Goal: Task Accomplishment & Management: Use online tool/utility

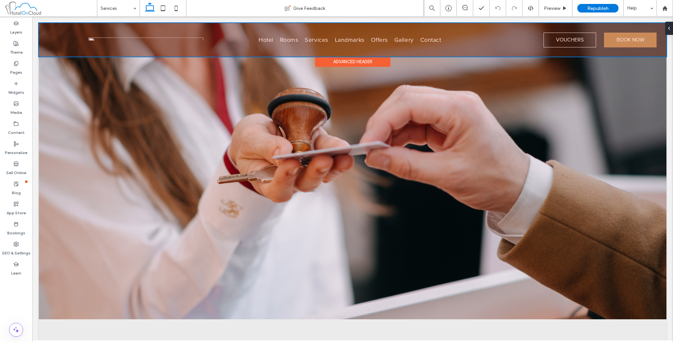
click at [147, 39] on div at bounding box center [353, 40] width 628 height 34
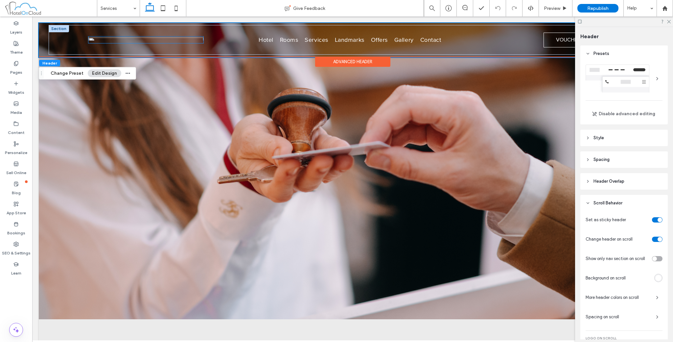
click at [128, 41] on div at bounding box center [145, 39] width 115 height 7
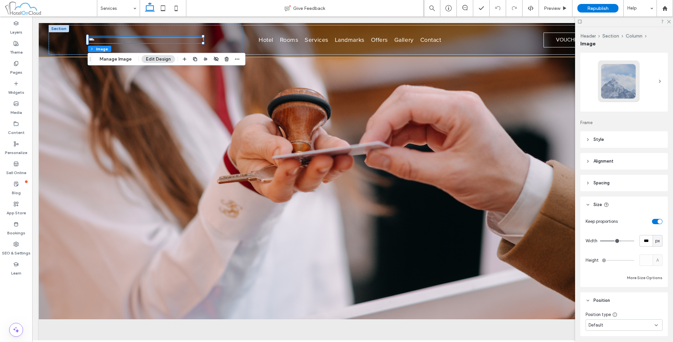
scroll to position [38, 0]
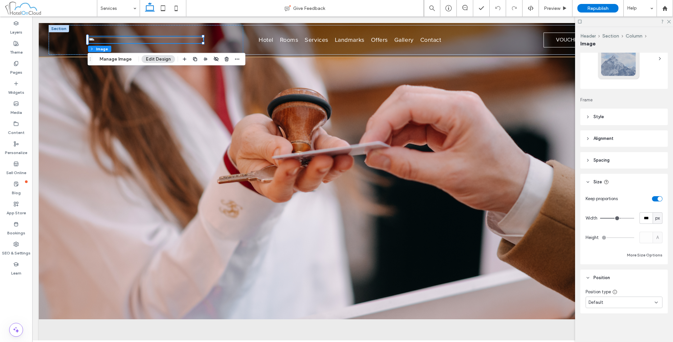
click at [594, 160] on span "Spacing" at bounding box center [602, 160] width 16 height 7
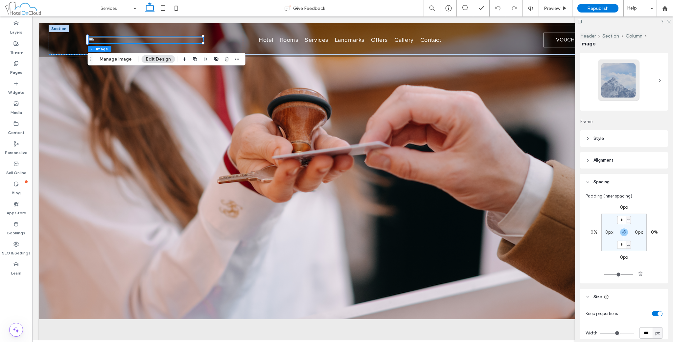
scroll to position [0, 0]
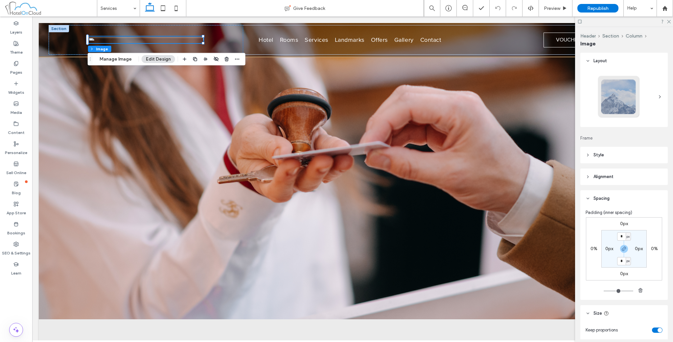
drag, startPoint x: 85, startPoint y: 36, endPoint x: 113, endPoint y: 54, distance: 33.7
click at [113, 54] on div "Header Section Column Image Manage Image Edit Design" at bounding box center [167, 59] width 158 height 12
click at [113, 59] on button "Manage Image" at bounding box center [115, 59] width 41 height 8
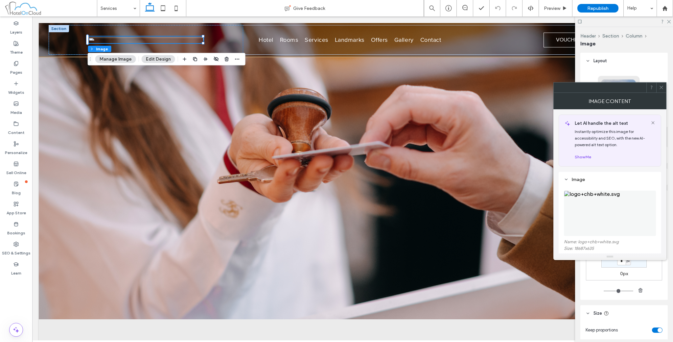
scroll to position [109, 0]
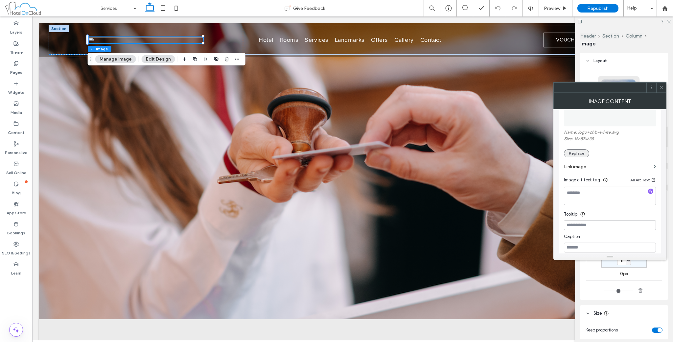
click at [575, 150] on button "Replace" at bounding box center [576, 153] width 25 height 8
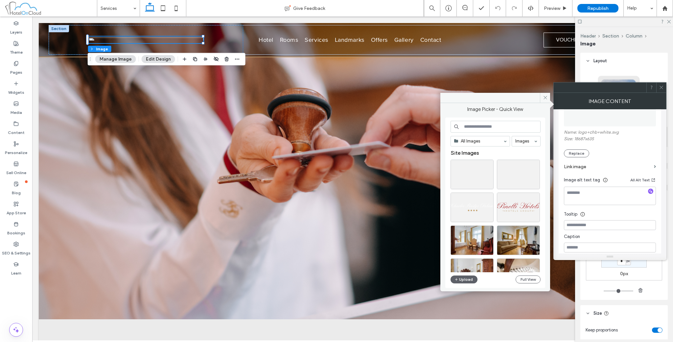
drag, startPoint x: 664, startPoint y: 86, endPoint x: 651, endPoint y: 106, distance: 23.2
click at [664, 86] on icon at bounding box center [661, 87] width 5 height 5
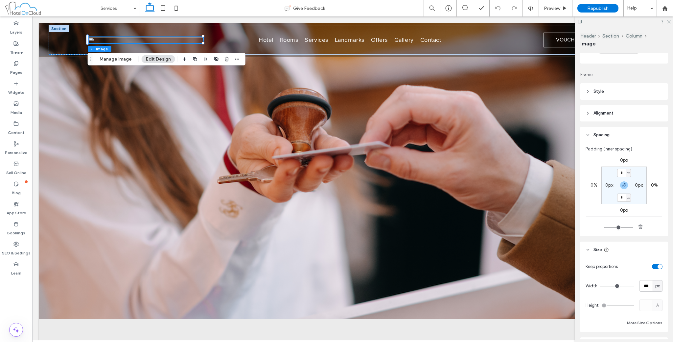
scroll to position [0, 0]
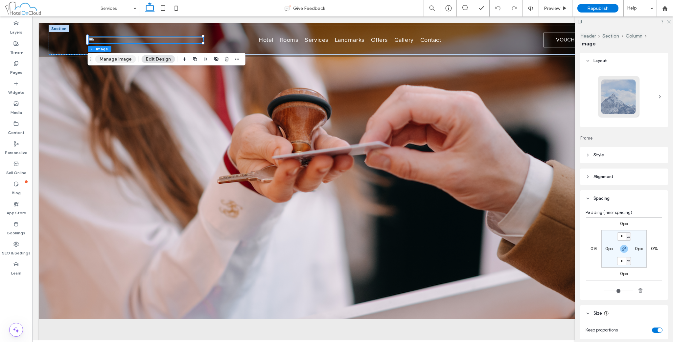
click at [113, 60] on button "Manage Image" at bounding box center [115, 59] width 41 height 8
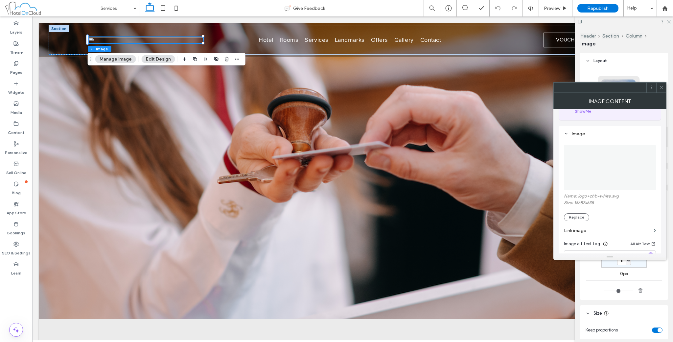
scroll to position [109, 0]
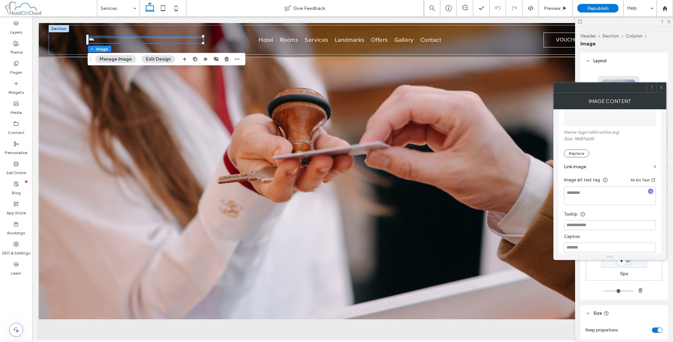
click at [579, 148] on div "Name: logo+chb+white.svg Size: 18687x635 Replace" at bounding box center [610, 144] width 92 height 28
click at [578, 151] on button "Replace" at bounding box center [576, 153] width 25 height 8
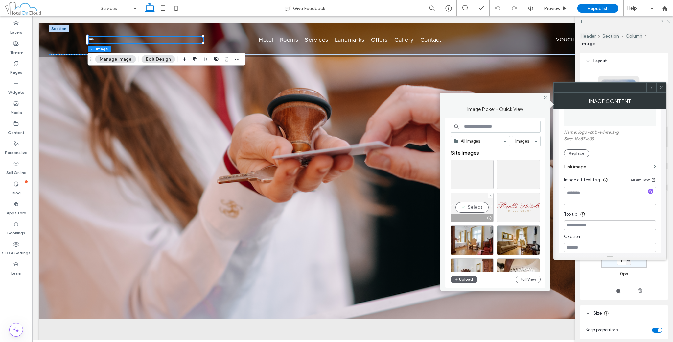
click at [475, 207] on div "Select" at bounding box center [472, 207] width 43 height 30
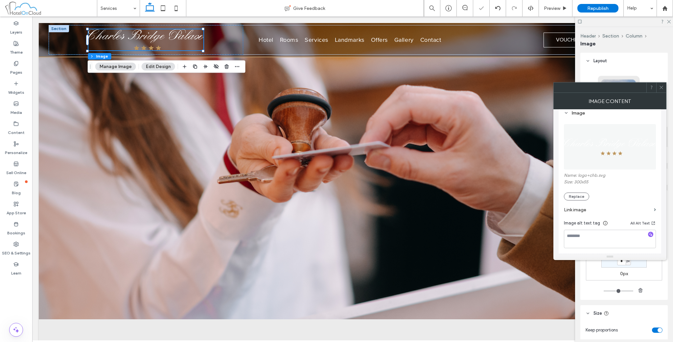
scroll to position [0, 0]
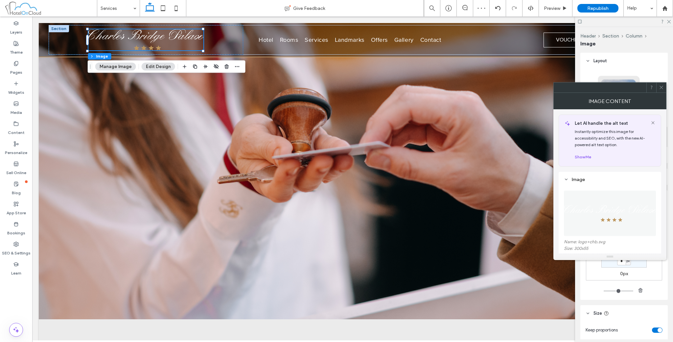
click at [661, 87] on icon at bounding box center [661, 87] width 5 height 5
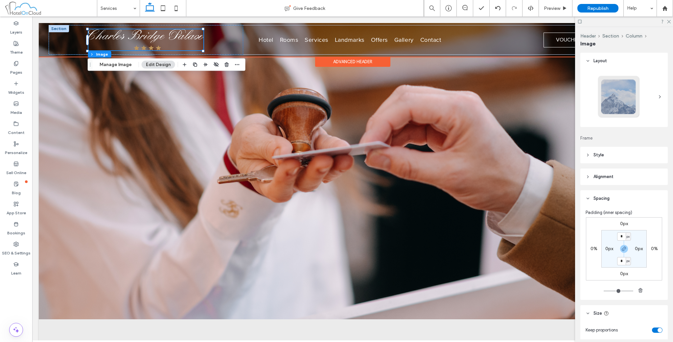
click at [347, 61] on div "Advanced Header" at bounding box center [352, 62] width 75 height 10
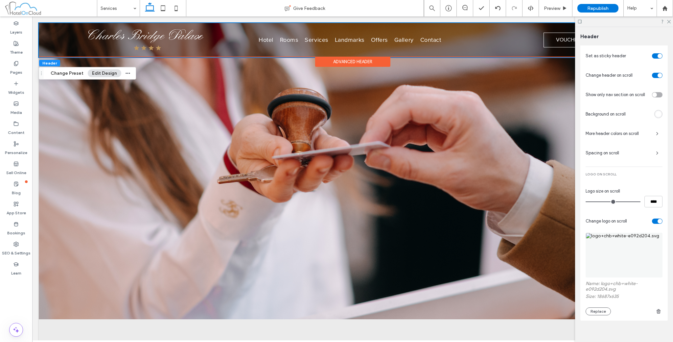
scroll to position [164, 0]
click at [603, 307] on button "Replace" at bounding box center [598, 310] width 25 height 8
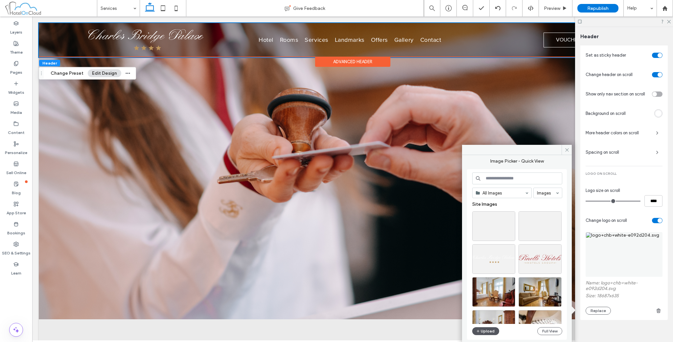
click at [489, 333] on button "Upload" at bounding box center [486, 331] width 27 height 8
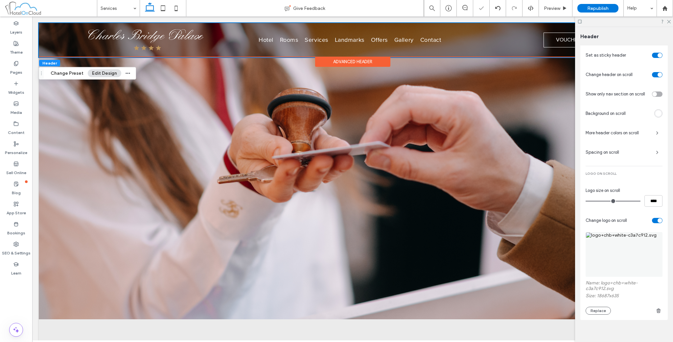
click at [608, 252] on img at bounding box center [624, 254] width 77 height 45
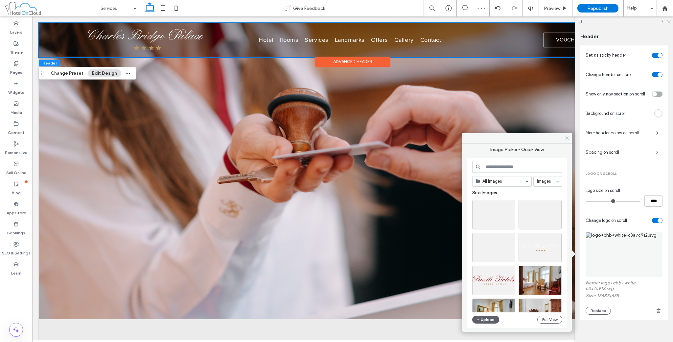
click at [568, 139] on icon at bounding box center [567, 137] width 5 height 5
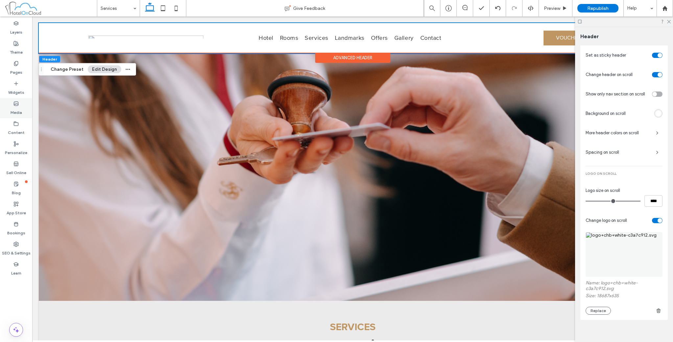
scroll to position [0, 0]
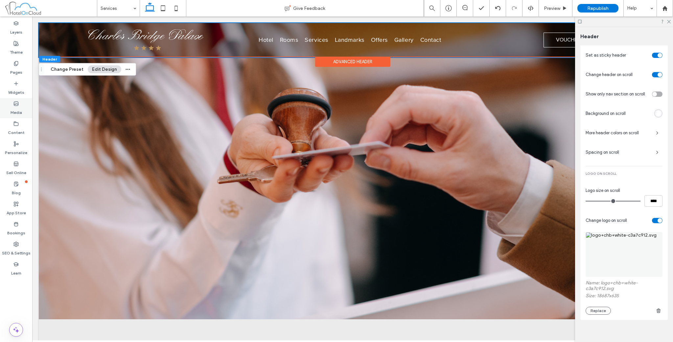
click at [18, 111] on label "Media" at bounding box center [17, 110] width 12 height 9
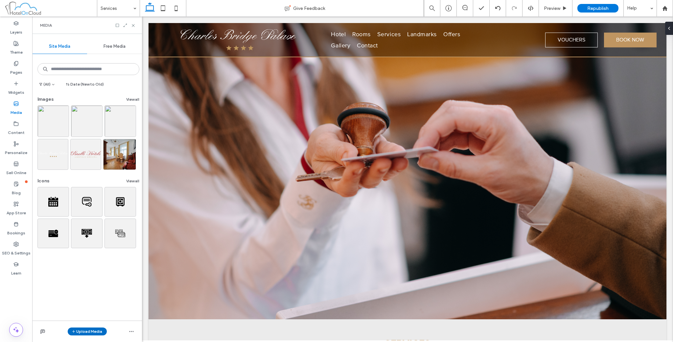
click at [92, 330] on button "Upload Media" at bounding box center [87, 331] width 39 height 8
click at [126, 100] on button "View all" at bounding box center [132, 99] width 13 height 8
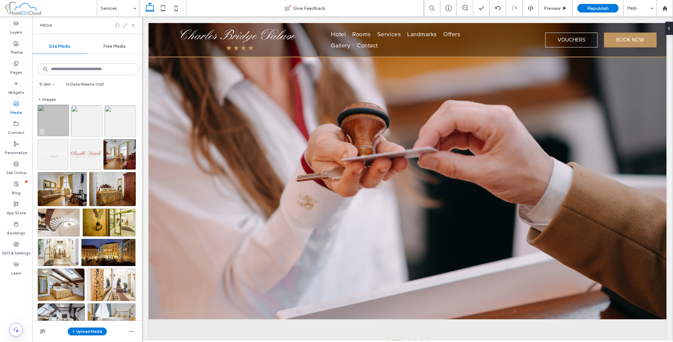
click at [41, 132] on icon "button" at bounding box center [41, 131] width 5 height 5
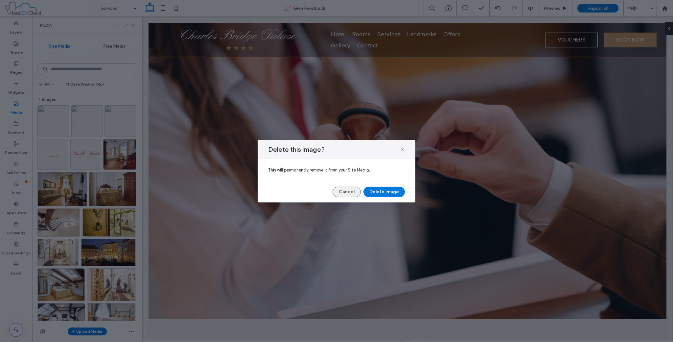
drag, startPoint x: 378, startPoint y: 193, endPoint x: 361, endPoint y: 188, distance: 18.1
click at [379, 193] on button "Delete Image" at bounding box center [384, 191] width 41 height 11
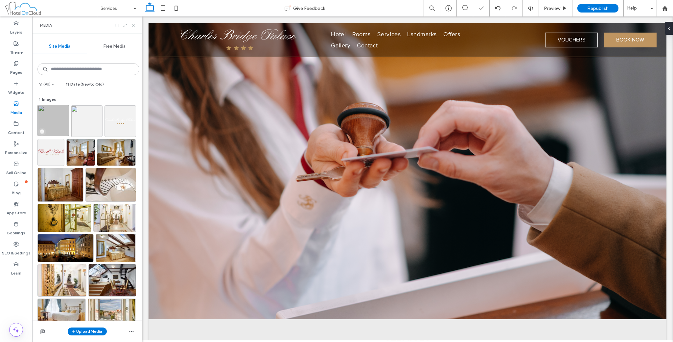
click at [42, 134] on icon "button" at bounding box center [41, 131] width 5 height 5
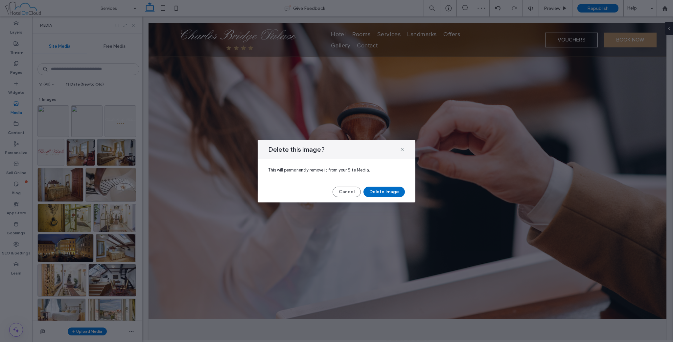
click at [396, 188] on button "Delete Image" at bounding box center [384, 191] width 41 height 11
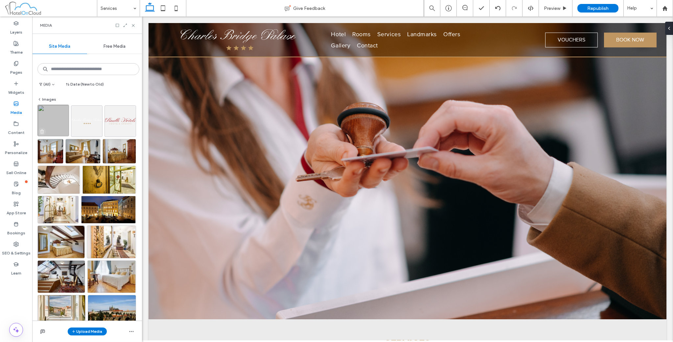
click at [42, 131] on icon "button" at bounding box center [41, 131] width 5 height 5
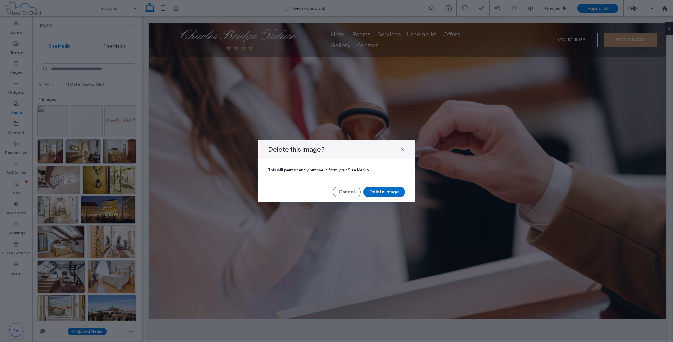
click at [388, 187] on button "Delete Image" at bounding box center [384, 191] width 41 height 11
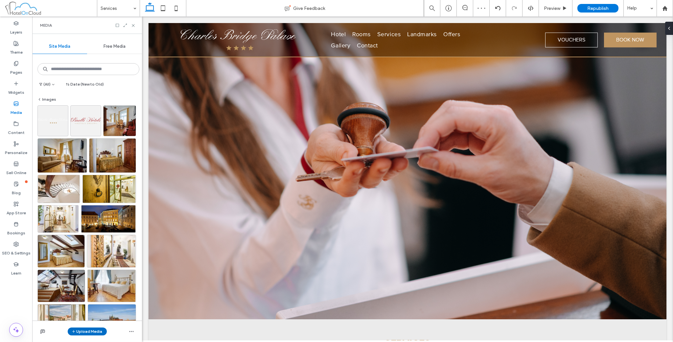
click at [98, 331] on button "Upload Media" at bounding box center [87, 331] width 39 height 8
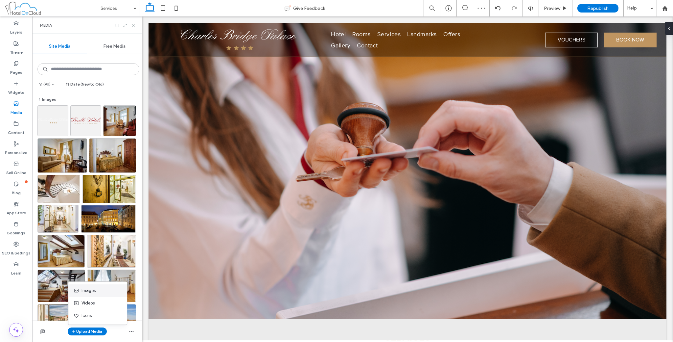
click at [99, 293] on div "Images" at bounding box center [96, 290] width 45 height 7
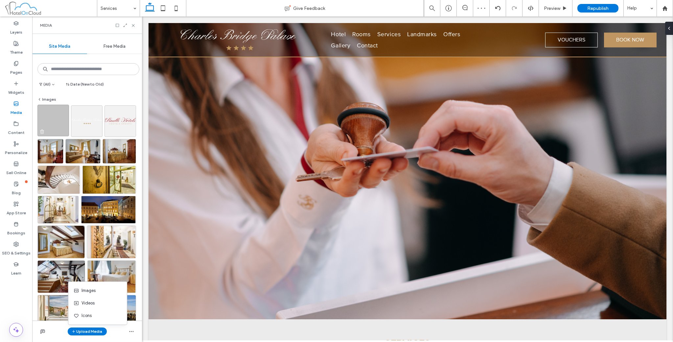
click at [53, 121] on img at bounding box center [53, 121] width 32 height 32
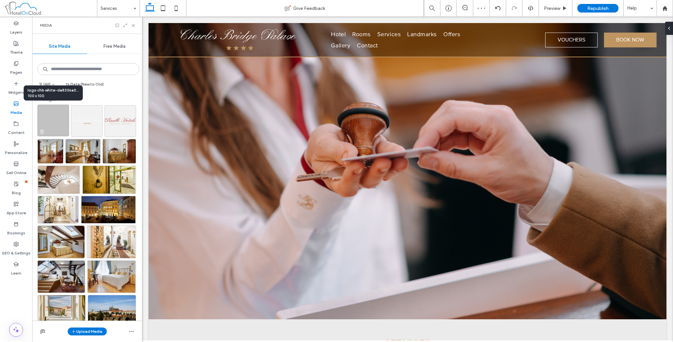
click at [53, 121] on img at bounding box center [53, 121] width 32 height 32
click at [54, 127] on img at bounding box center [53, 121] width 32 height 32
drag, startPoint x: 65, startPoint y: 88, endPoint x: 61, endPoint y: 103, distance: 16.1
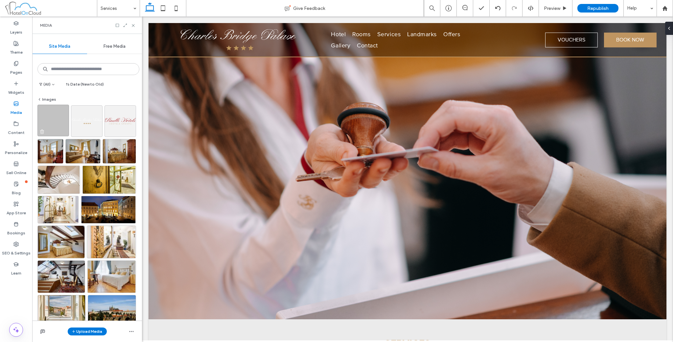
click at [60, 118] on img at bounding box center [53, 121] width 32 height 32
click at [110, 91] on div "(All) Date (New to Old) Images" at bounding box center [87, 187] width 110 height 265
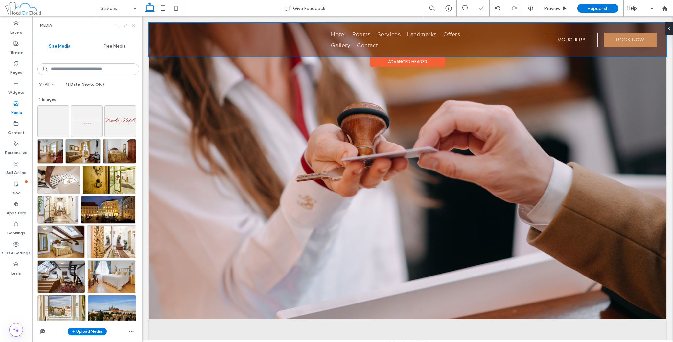
click at [185, 44] on div at bounding box center [408, 40] width 518 height 34
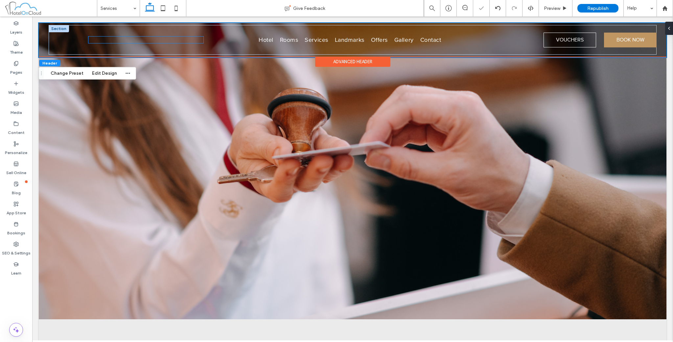
click at [184, 39] on img at bounding box center [145, 38] width 115 height 4
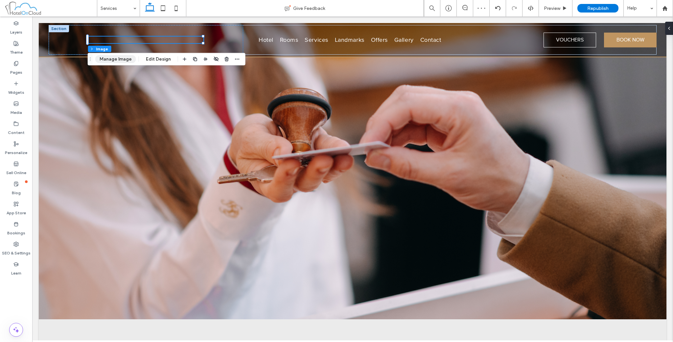
click at [128, 61] on button "Manage Image" at bounding box center [115, 59] width 41 height 8
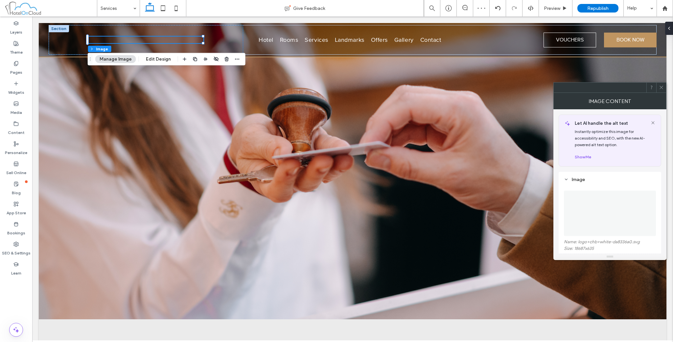
scroll to position [55, 0]
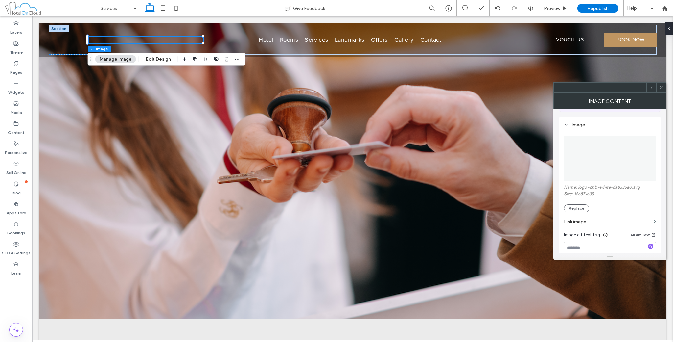
click at [598, 164] on img at bounding box center [610, 158] width 93 height 45
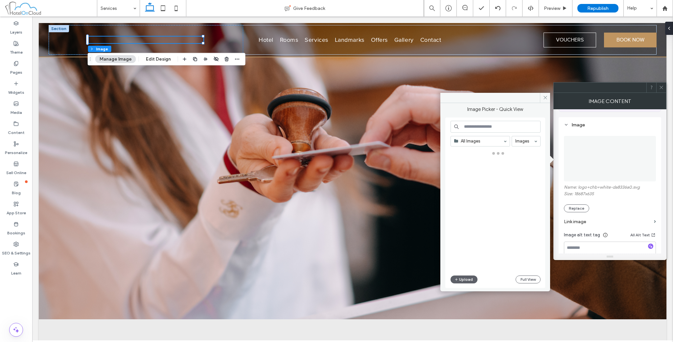
click at [598, 164] on img at bounding box center [610, 158] width 93 height 45
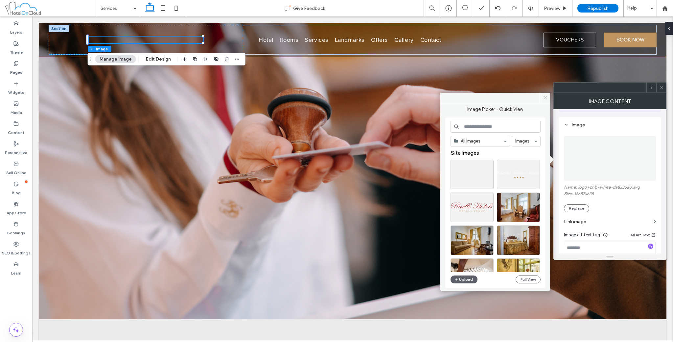
drag, startPoint x: 546, startPoint y: 98, endPoint x: 521, endPoint y: 82, distance: 29.7
click at [546, 98] on icon at bounding box center [545, 97] width 5 height 5
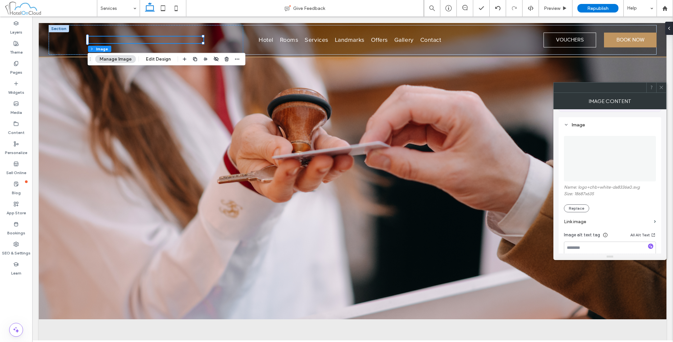
click at [660, 85] on icon at bounding box center [661, 87] width 5 height 5
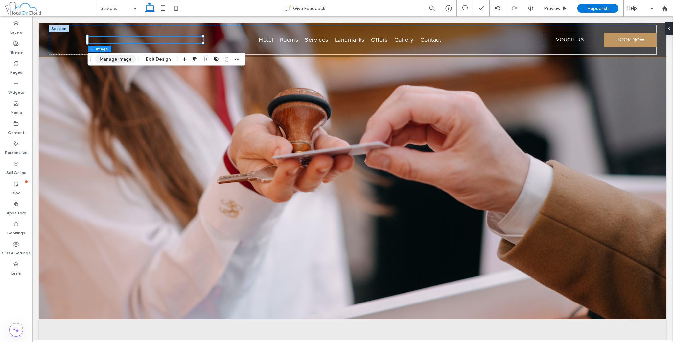
click at [129, 61] on button "Manage Image" at bounding box center [115, 59] width 41 height 8
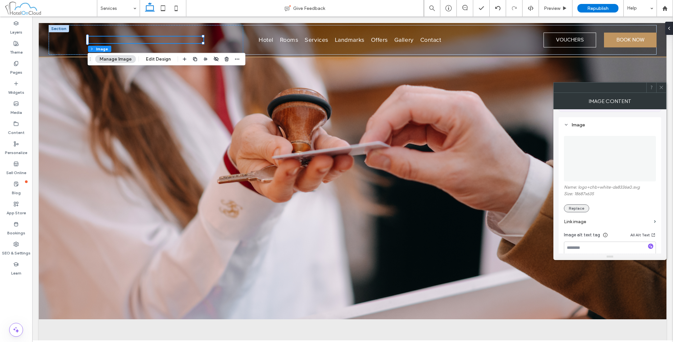
click at [571, 208] on button "Replace" at bounding box center [576, 208] width 25 height 8
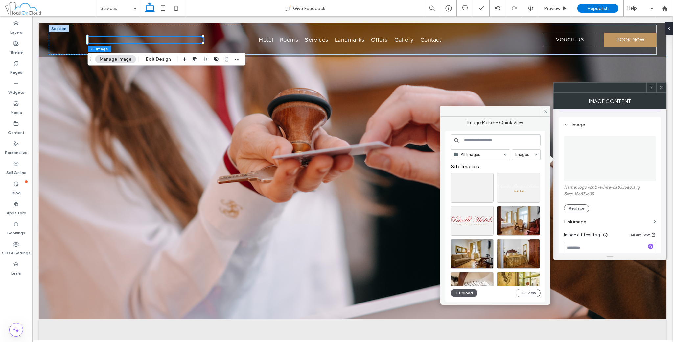
click at [466, 289] on button "Upload" at bounding box center [464, 293] width 27 height 8
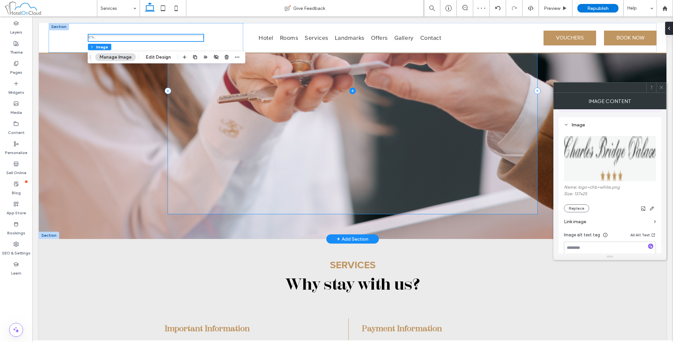
scroll to position [0, 0]
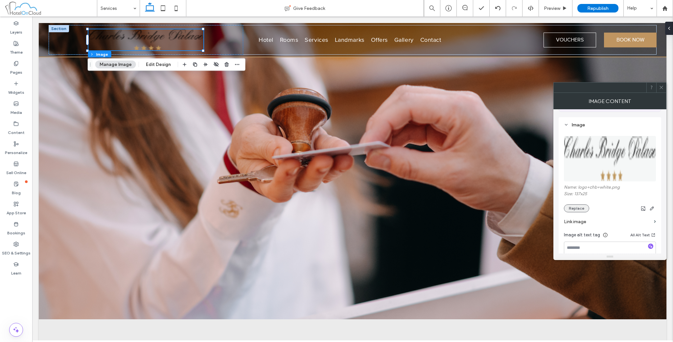
click at [577, 209] on button "Replace" at bounding box center [576, 208] width 25 height 8
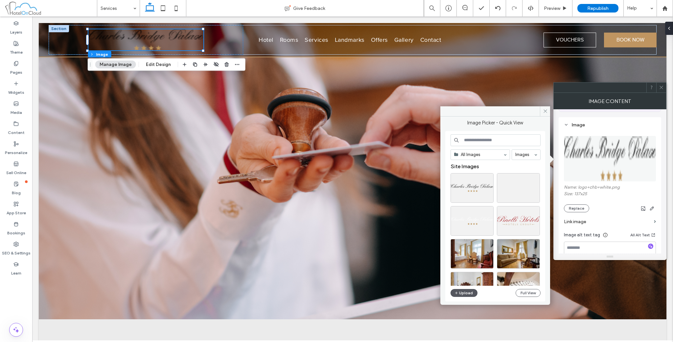
click at [467, 289] on button "Upload" at bounding box center [464, 293] width 27 height 8
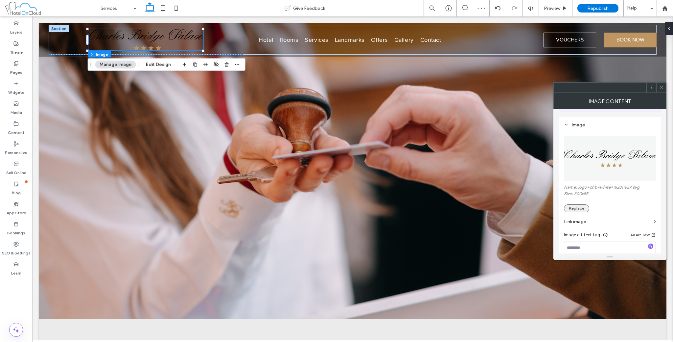
click at [582, 208] on button "Replace" at bounding box center [576, 208] width 25 height 8
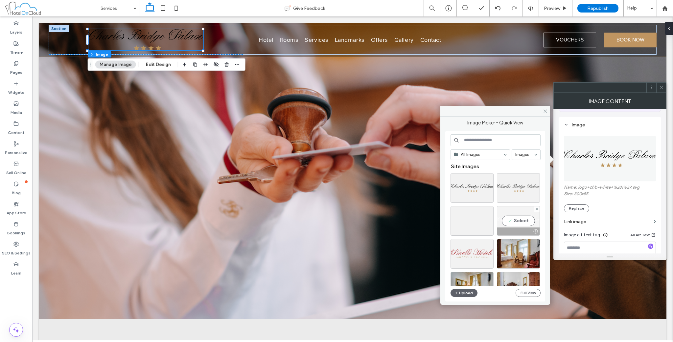
click at [520, 221] on div "Select" at bounding box center [518, 221] width 43 height 30
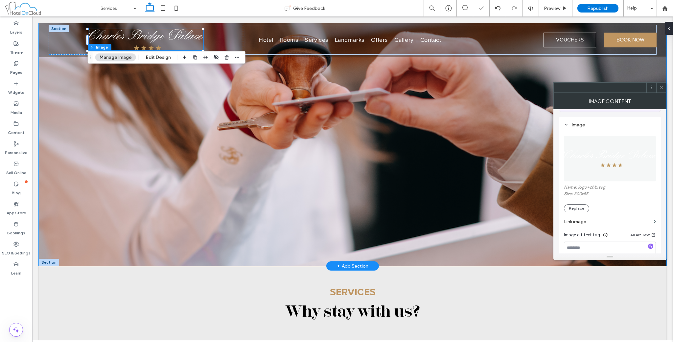
scroll to position [55, 0]
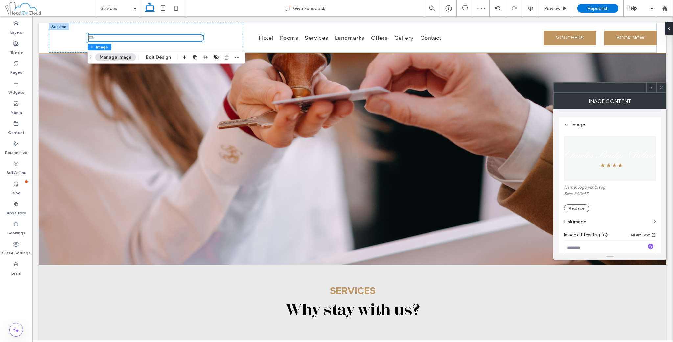
click at [662, 89] on icon at bounding box center [661, 87] width 5 height 5
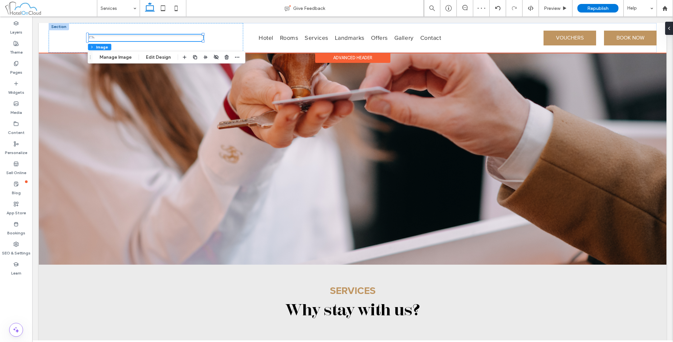
click at [332, 60] on div "Advanced Header" at bounding box center [352, 58] width 75 height 10
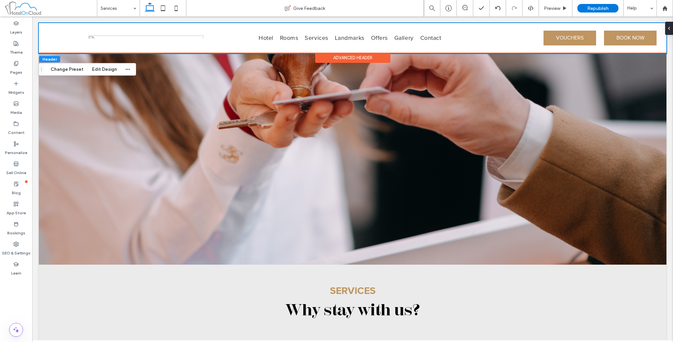
click at [367, 56] on div "Advanced Header" at bounding box center [352, 58] width 75 height 10
click at [99, 71] on button "Edit Design" at bounding box center [105, 69] width 34 height 8
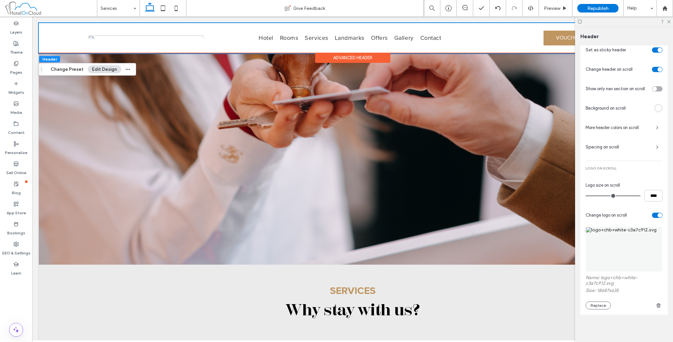
scroll to position [171, 0]
click at [622, 143] on span "Spacing on scroll" at bounding box center [618, 146] width 65 height 7
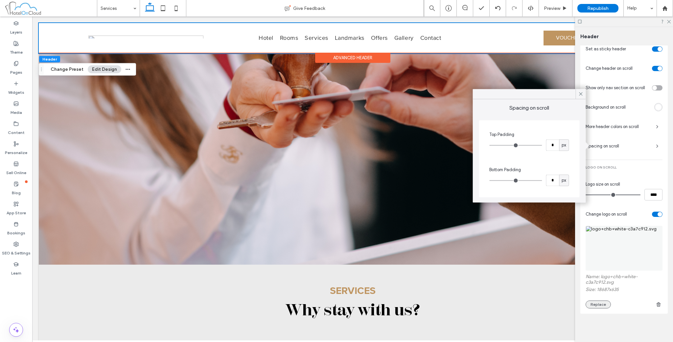
click at [605, 304] on button "Replace" at bounding box center [598, 304] width 25 height 8
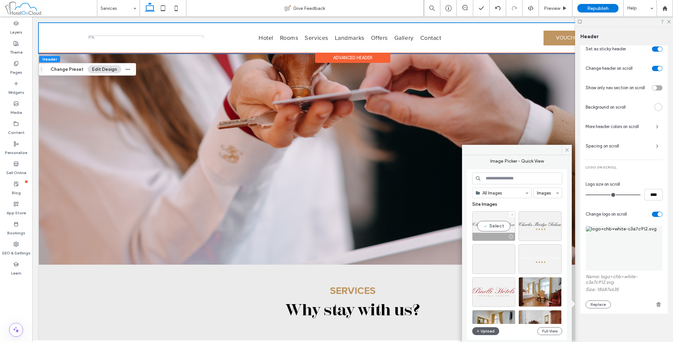
click at [495, 224] on div "Select" at bounding box center [494, 226] width 43 height 30
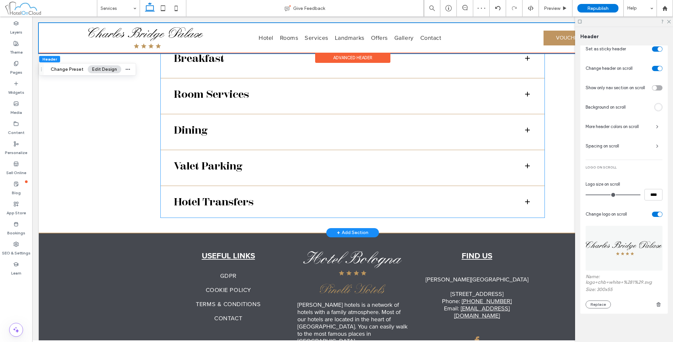
scroll to position [599, 0]
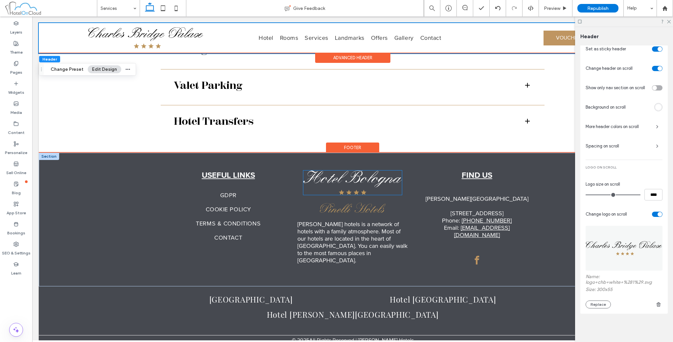
click at [350, 180] on img at bounding box center [353, 182] width 99 height 24
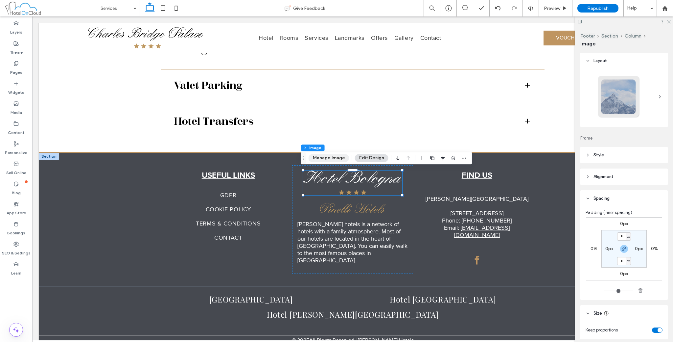
click at [331, 158] on button "Manage Image" at bounding box center [329, 158] width 41 height 8
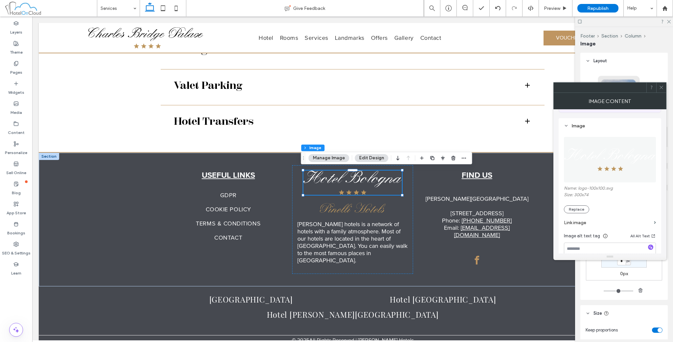
scroll to position [55, 0]
click at [578, 211] on button "Replace" at bounding box center [576, 208] width 25 height 8
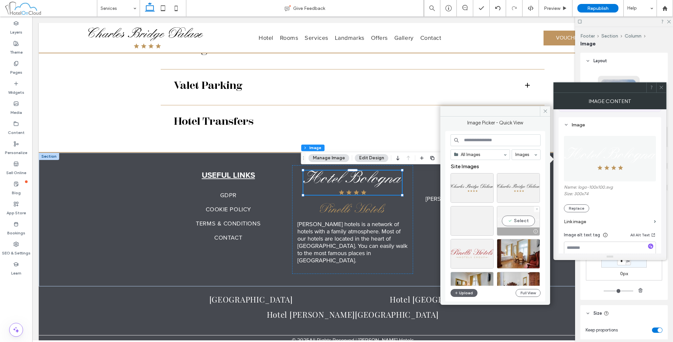
click at [511, 218] on div "Select" at bounding box center [518, 221] width 43 height 30
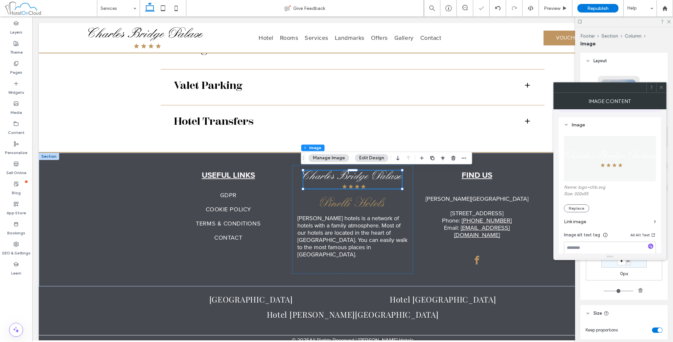
click at [663, 85] on icon at bounding box center [661, 87] width 5 height 5
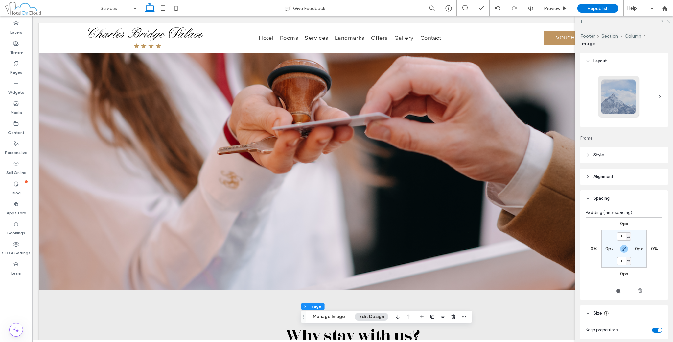
scroll to position [0, 0]
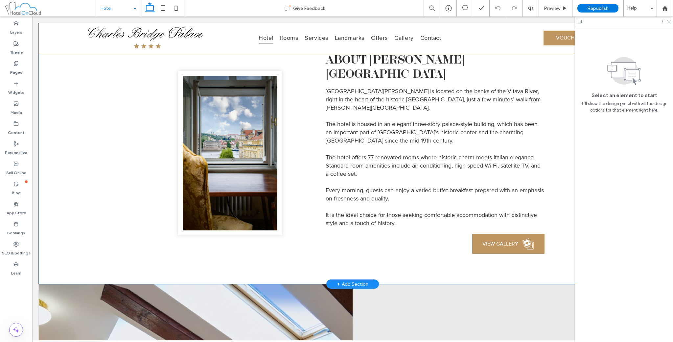
scroll to position [311, 0]
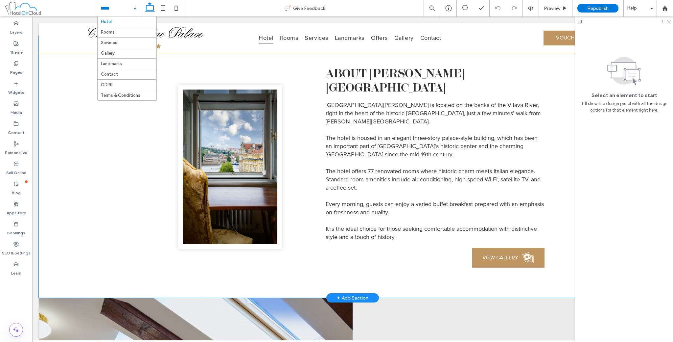
click at [56, 65] on div "ABOUT [PERSON_NAME][GEOGRAPHIC_DATA] [GEOGRAPHIC_DATA][PERSON_NAME] is located …" at bounding box center [353, 167] width 628 height 262
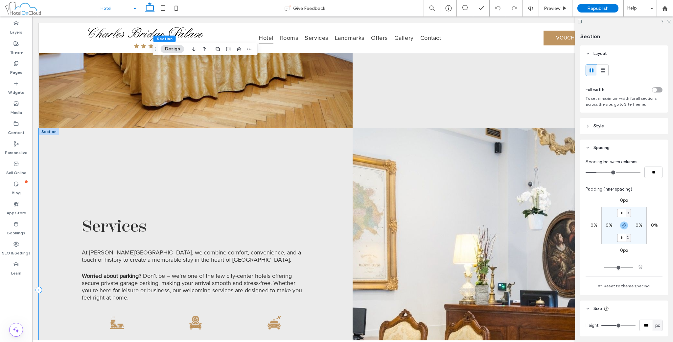
scroll to position [914, 0]
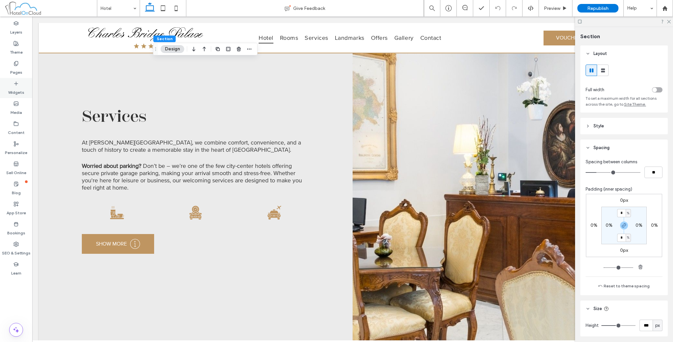
click at [20, 90] on label "Widgets" at bounding box center [16, 90] width 16 height 9
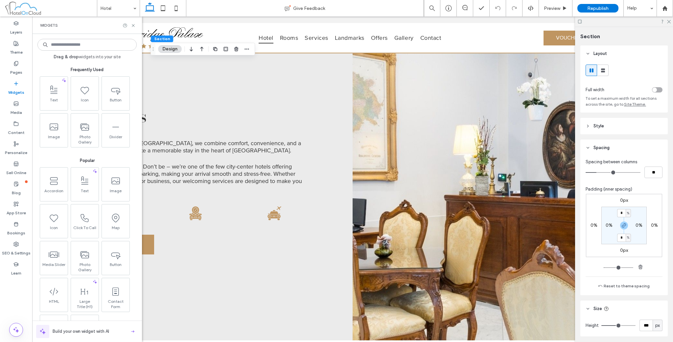
click at [20, 88] on label "Widgets" at bounding box center [16, 90] width 16 height 9
click at [17, 63] on icon at bounding box center [15, 63] width 5 height 5
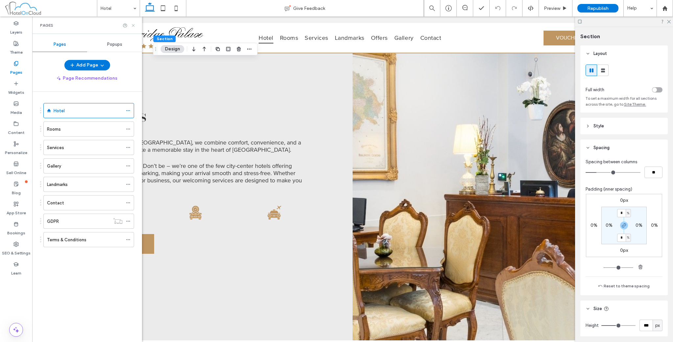
drag, startPoint x: 133, startPoint y: 26, endPoint x: 104, endPoint y: 10, distance: 33.3
click at [133, 26] on icon at bounding box center [133, 25] width 5 height 5
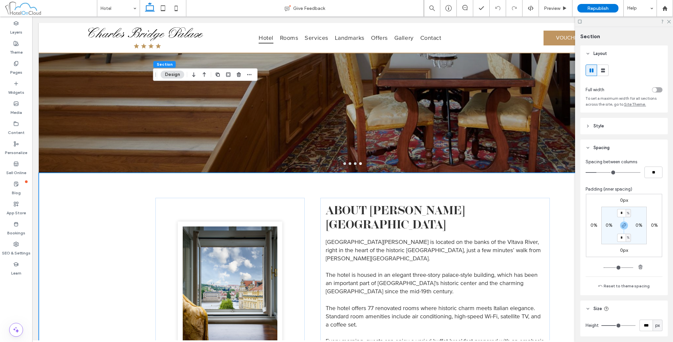
scroll to position [0, 0]
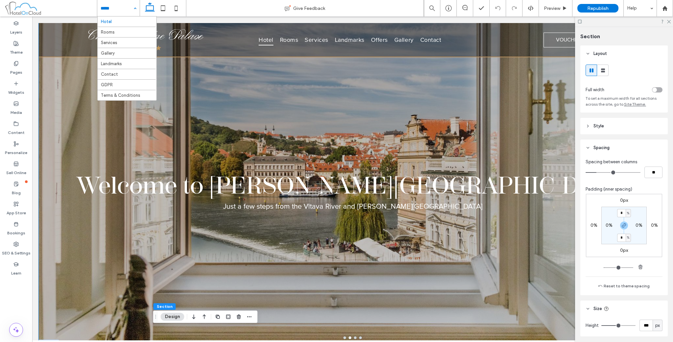
click at [198, 119] on div "Welcome to [PERSON_NAME][GEOGRAPHIC_DATA] Just a few steps from the Vltava Rive…" at bounding box center [353, 189] width 628 height 292
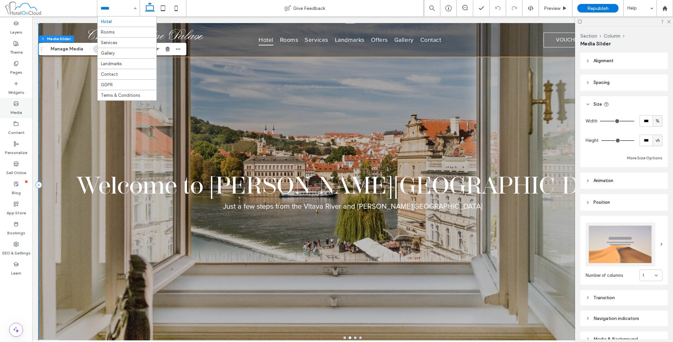
click at [13, 104] on icon at bounding box center [15, 103] width 5 height 5
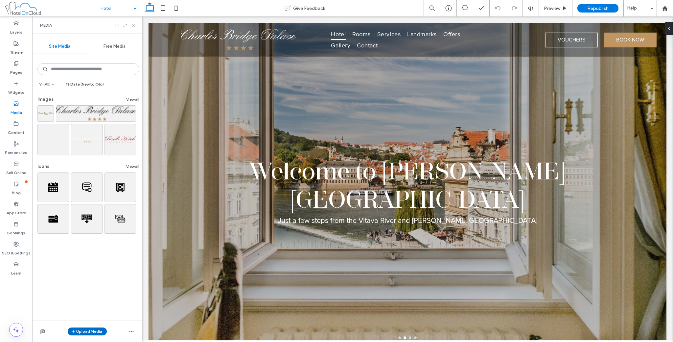
click at [87, 330] on button "Upload Media" at bounding box center [87, 331] width 39 height 8
click at [92, 294] on div "Images" at bounding box center [97, 290] width 59 height 12
click at [97, 289] on div "Images" at bounding box center [96, 290] width 45 height 7
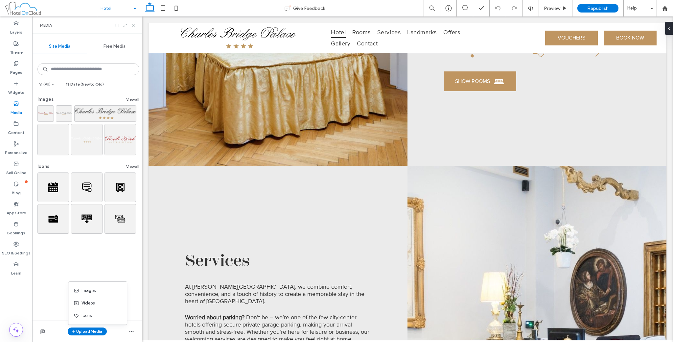
scroll to position [767, 0]
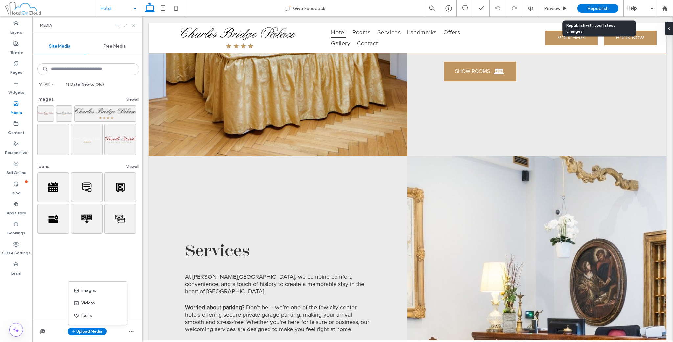
drag, startPoint x: 589, startPoint y: 9, endPoint x: 480, endPoint y: 27, distance: 109.7
click at [589, 9] on span "Republish" at bounding box center [598, 9] width 21 height 6
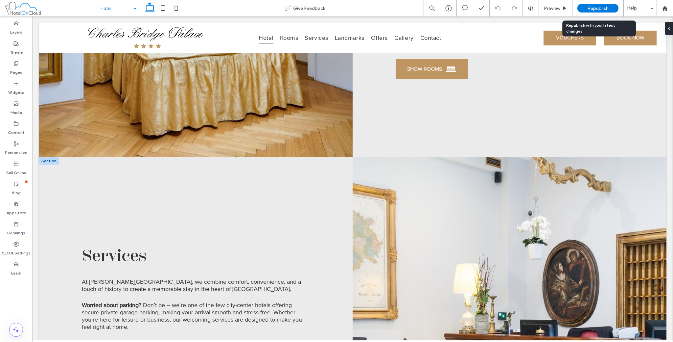
scroll to position [776, 0]
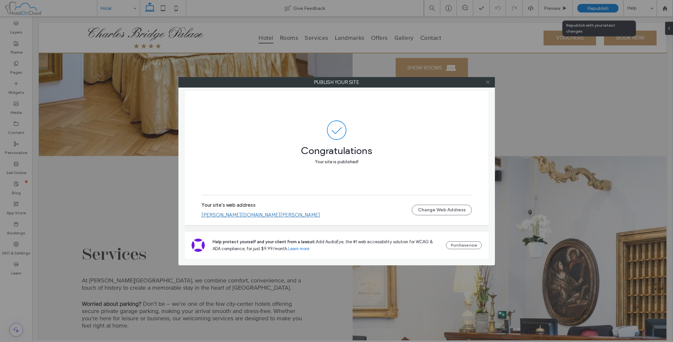
click at [487, 80] on icon at bounding box center [488, 82] width 5 height 5
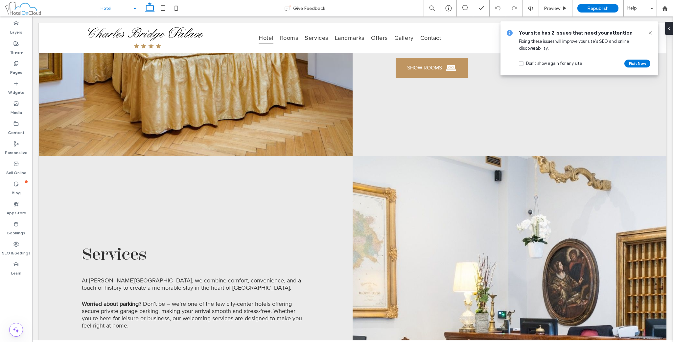
click at [652, 35] on icon at bounding box center [650, 32] width 5 height 5
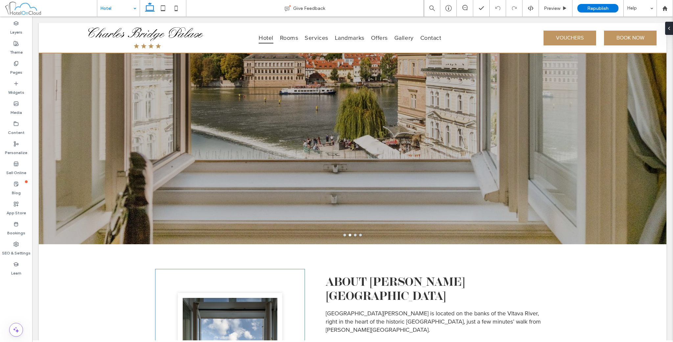
scroll to position [102, 0]
